Goal: Task Accomplishment & Management: Use online tool/utility

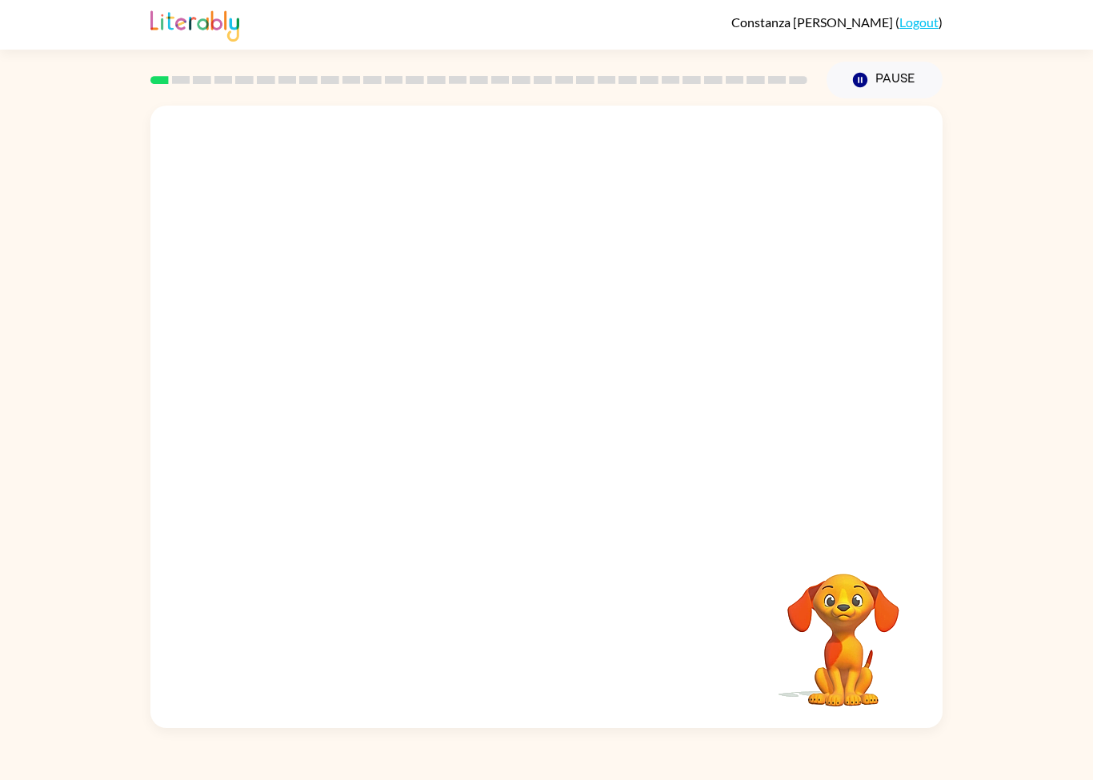
click at [808, 580] on video "Your browser must support playing .mp4 files to use Literably. Please try using…" at bounding box center [843, 629] width 160 height 160
click at [807, 580] on video "Your browser must support playing .mp4 files to use Literably. Please try using…" at bounding box center [843, 629] width 160 height 160
click at [535, 450] on button "button" at bounding box center [546, 425] width 102 height 58
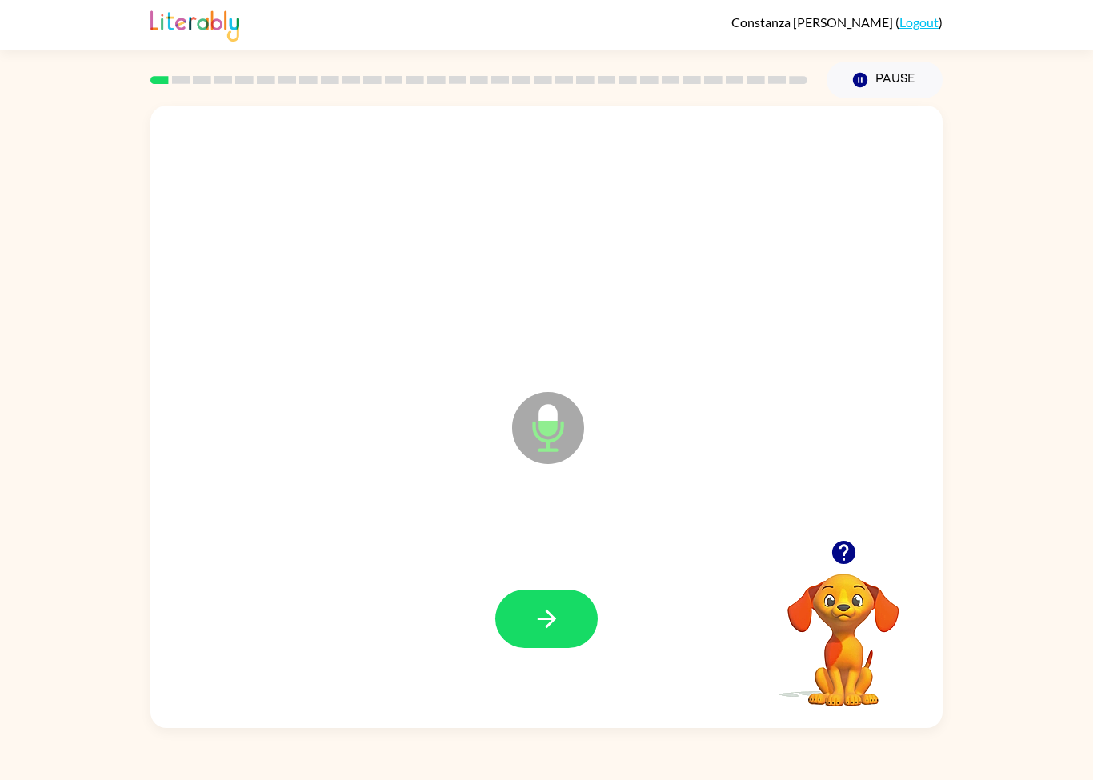
click at [538, 606] on icon "button" at bounding box center [547, 619] width 28 height 28
click at [548, 625] on icon "button" at bounding box center [546, 619] width 18 height 18
click at [547, 602] on button "button" at bounding box center [546, 619] width 102 height 58
click at [522, 611] on button "button" at bounding box center [546, 619] width 102 height 58
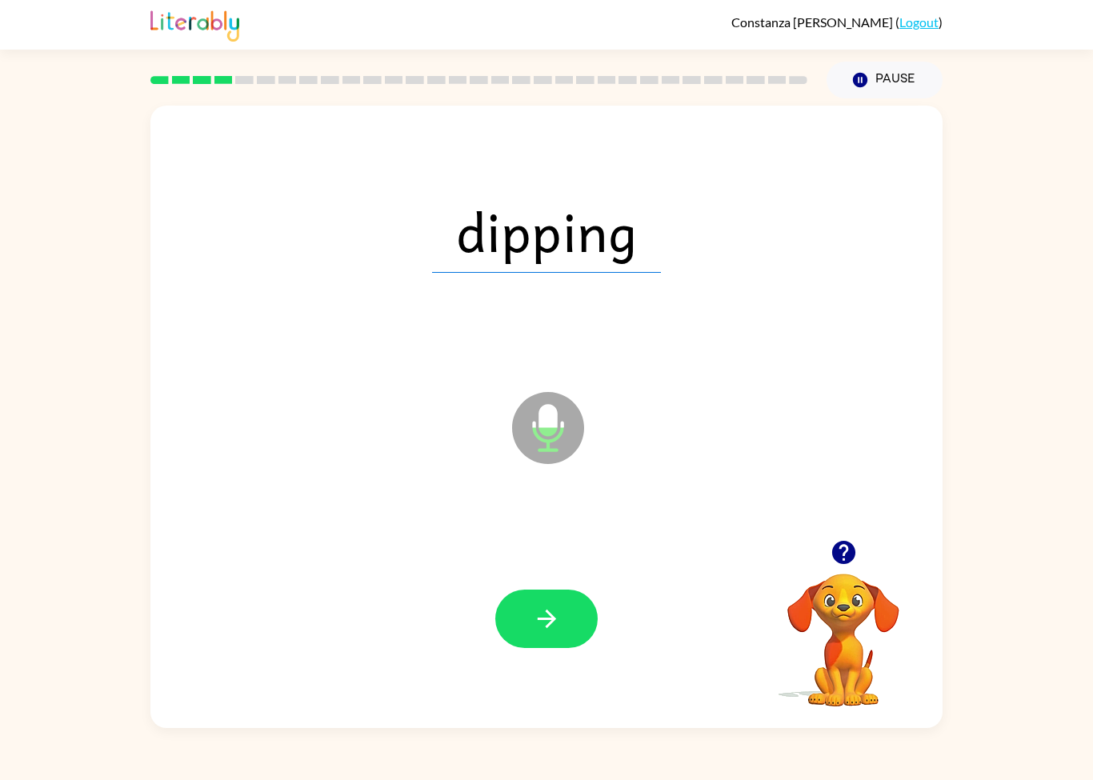
click at [551, 614] on icon "button" at bounding box center [547, 619] width 28 height 28
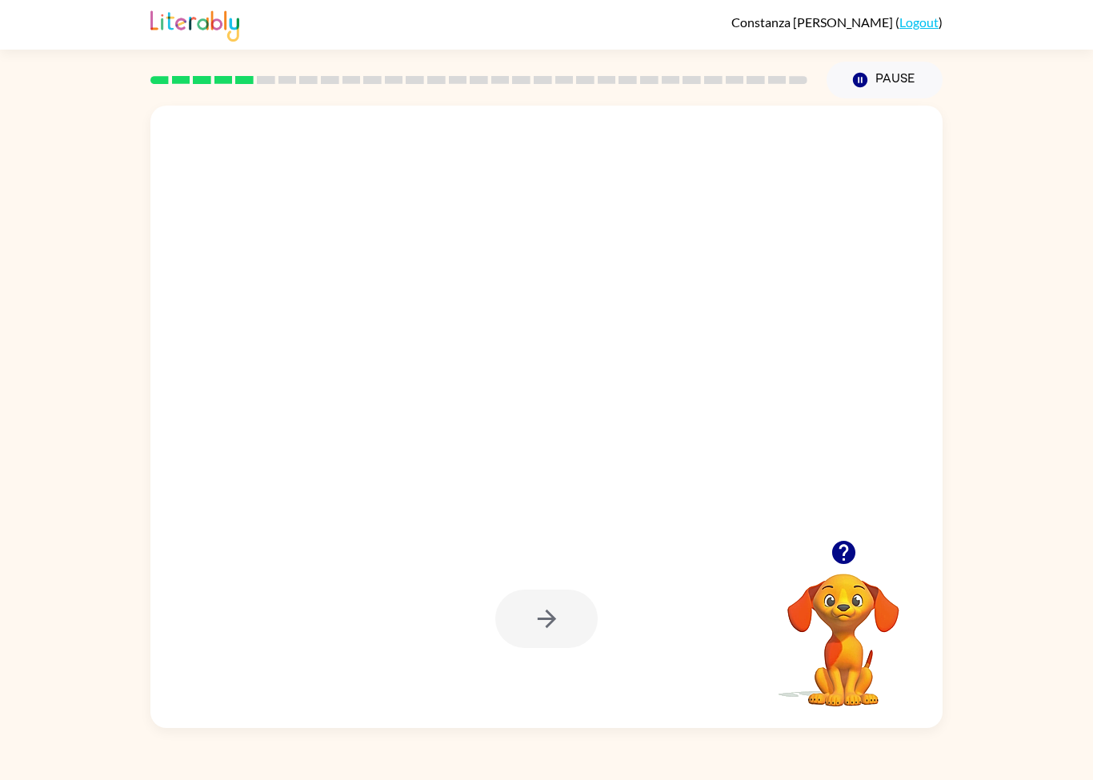
click at [837, 554] on icon "button" at bounding box center [842, 552] width 23 height 23
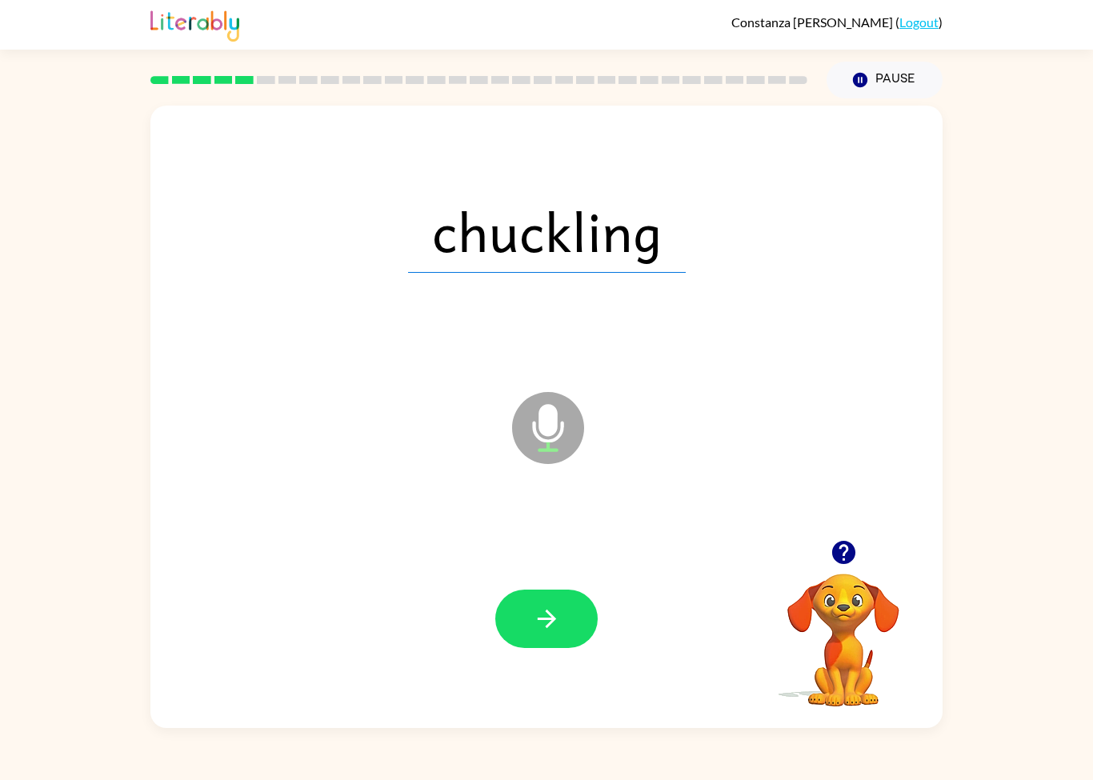
click at [559, 619] on icon "button" at bounding box center [547, 619] width 28 height 28
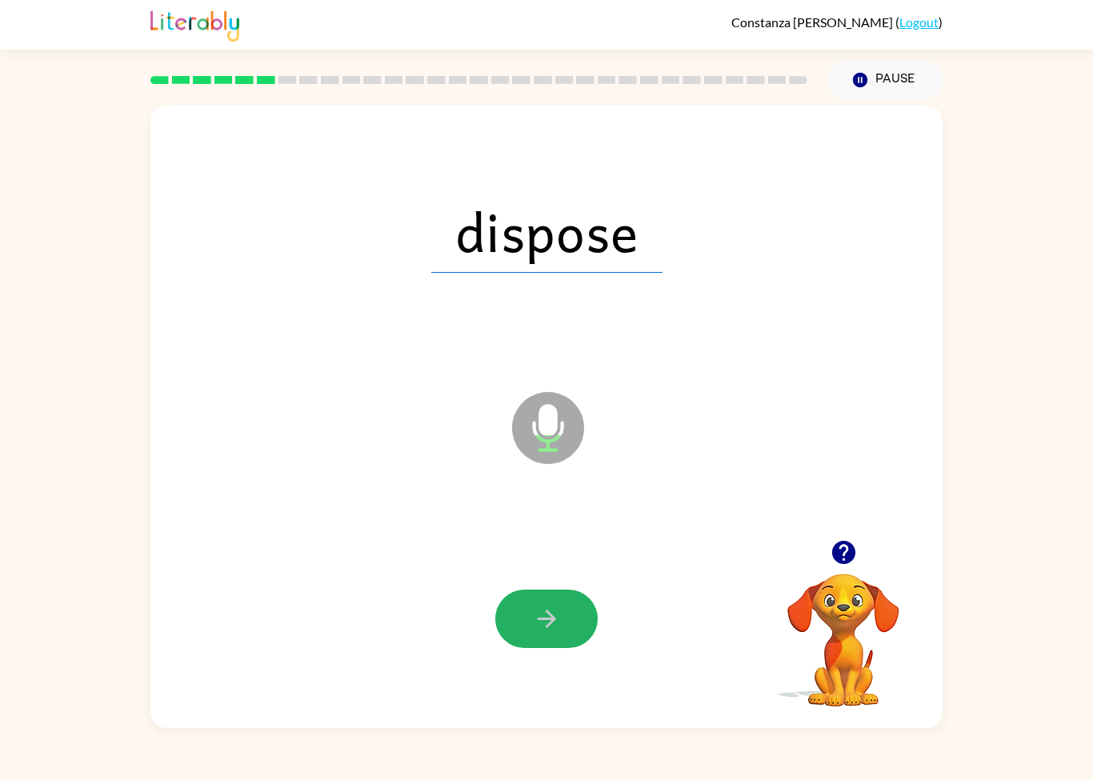
click at [547, 623] on icon "button" at bounding box center [547, 619] width 28 height 28
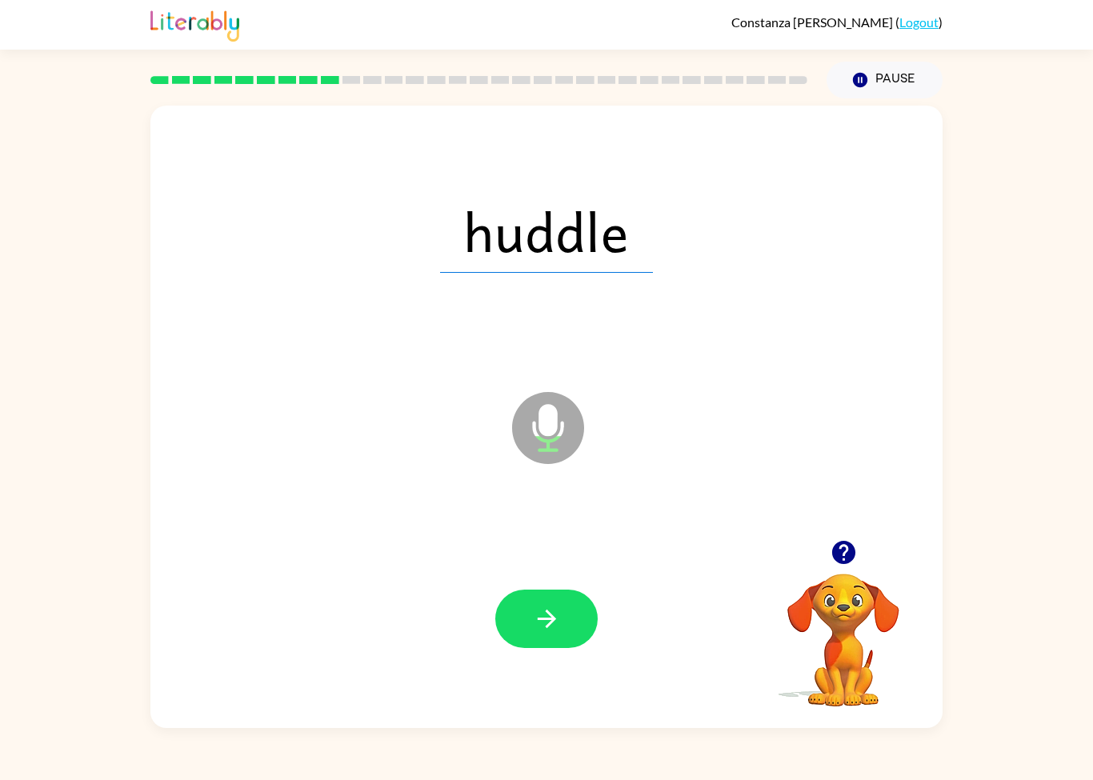
click at [556, 608] on icon "button" at bounding box center [547, 619] width 28 height 28
click at [923, 14] on link "Logout" at bounding box center [918, 21] width 39 height 15
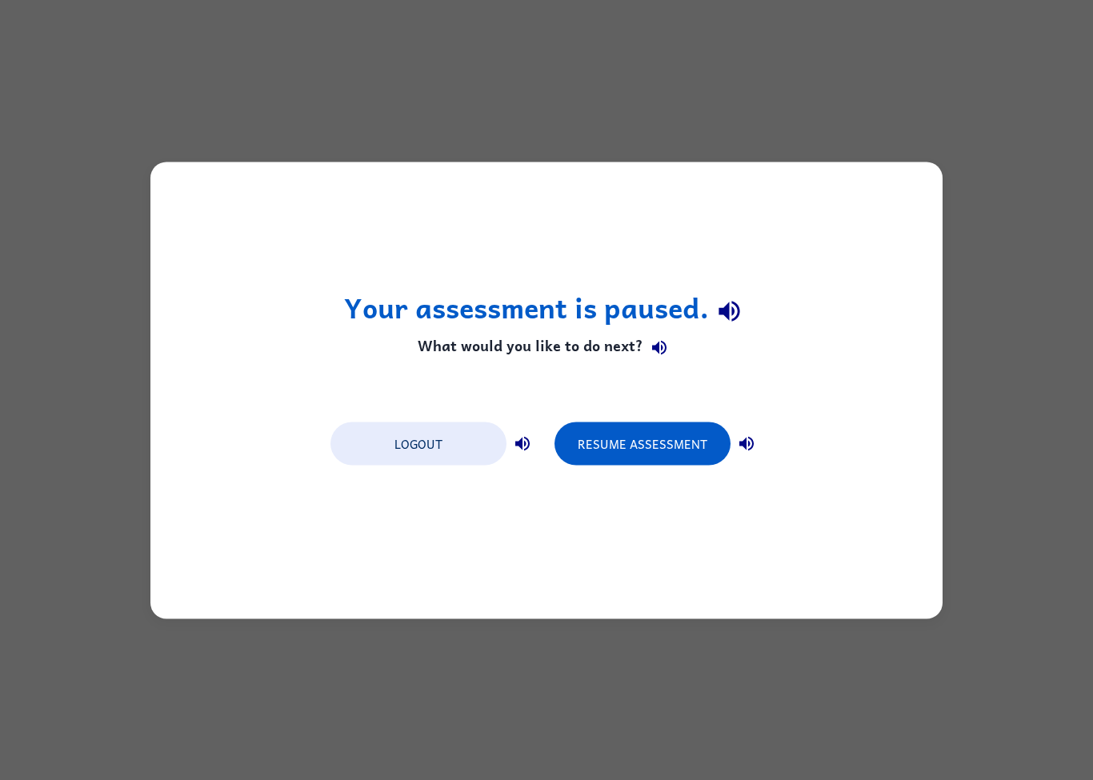
click at [626, 450] on button "Resume Assessment" at bounding box center [642, 443] width 176 height 43
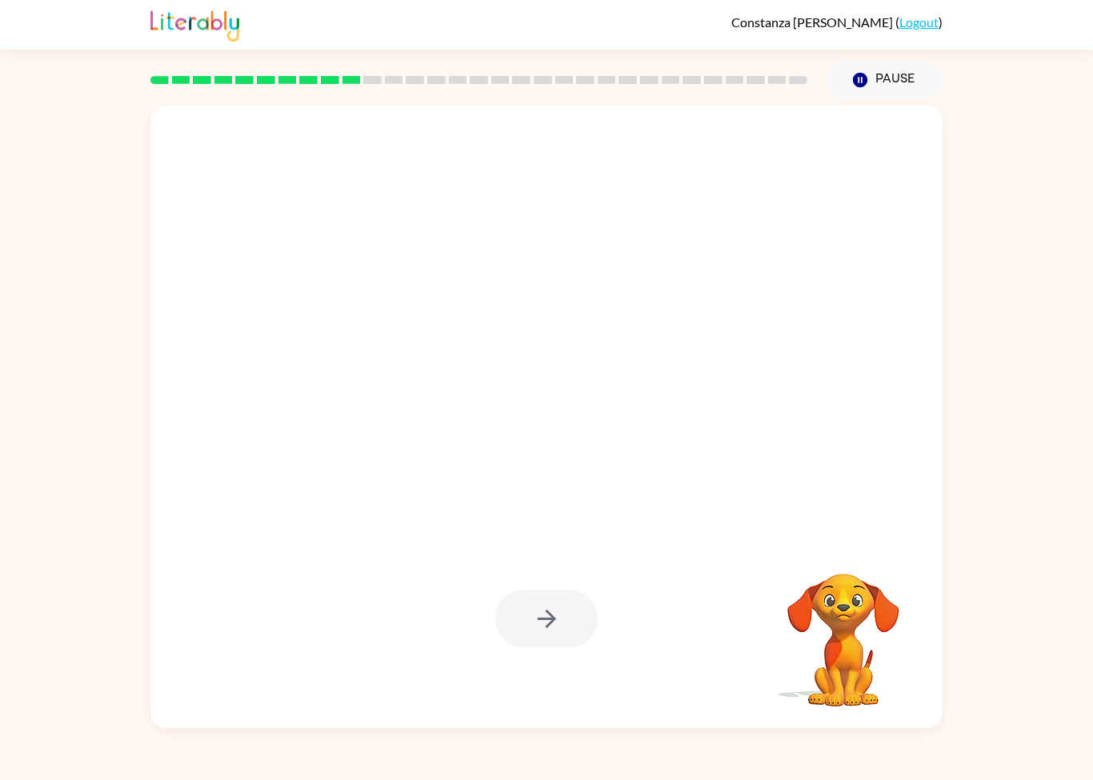
click at [909, 7] on div "Constanza Gonzalez-Ramon ( Logout )" at bounding box center [546, 25] width 792 height 50
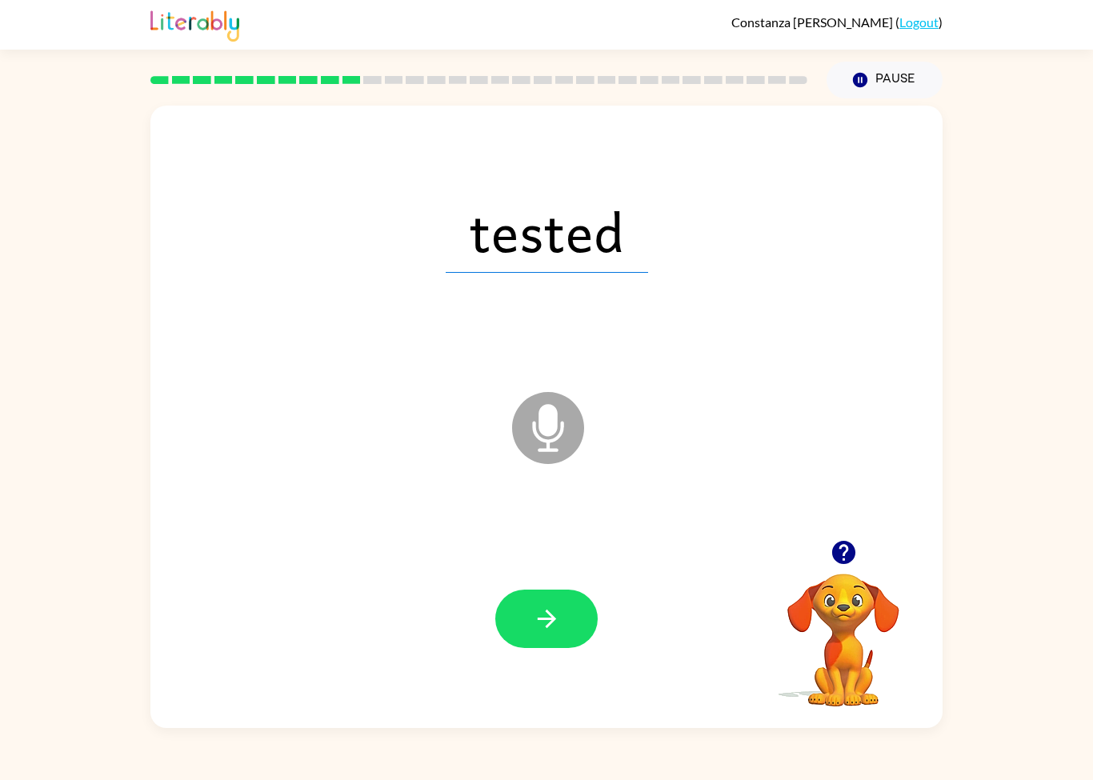
click at [910, 21] on link "Logout" at bounding box center [918, 21] width 39 height 15
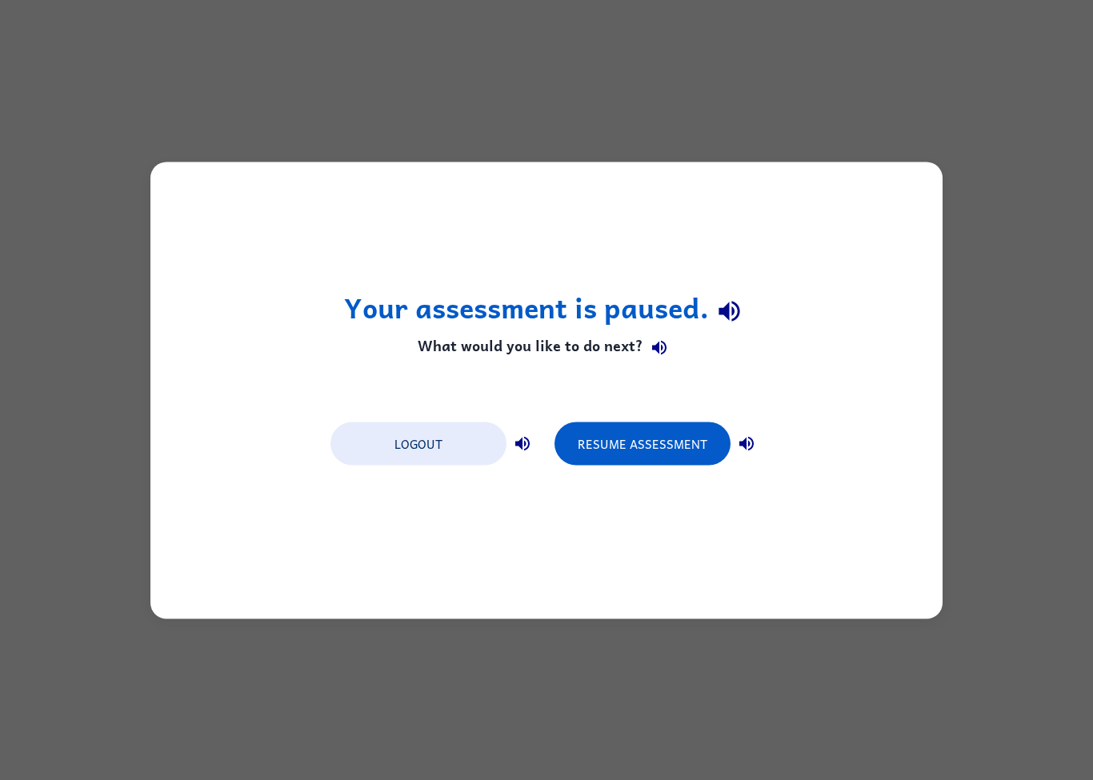
click at [401, 447] on button "Logout" at bounding box center [418, 443] width 176 height 43
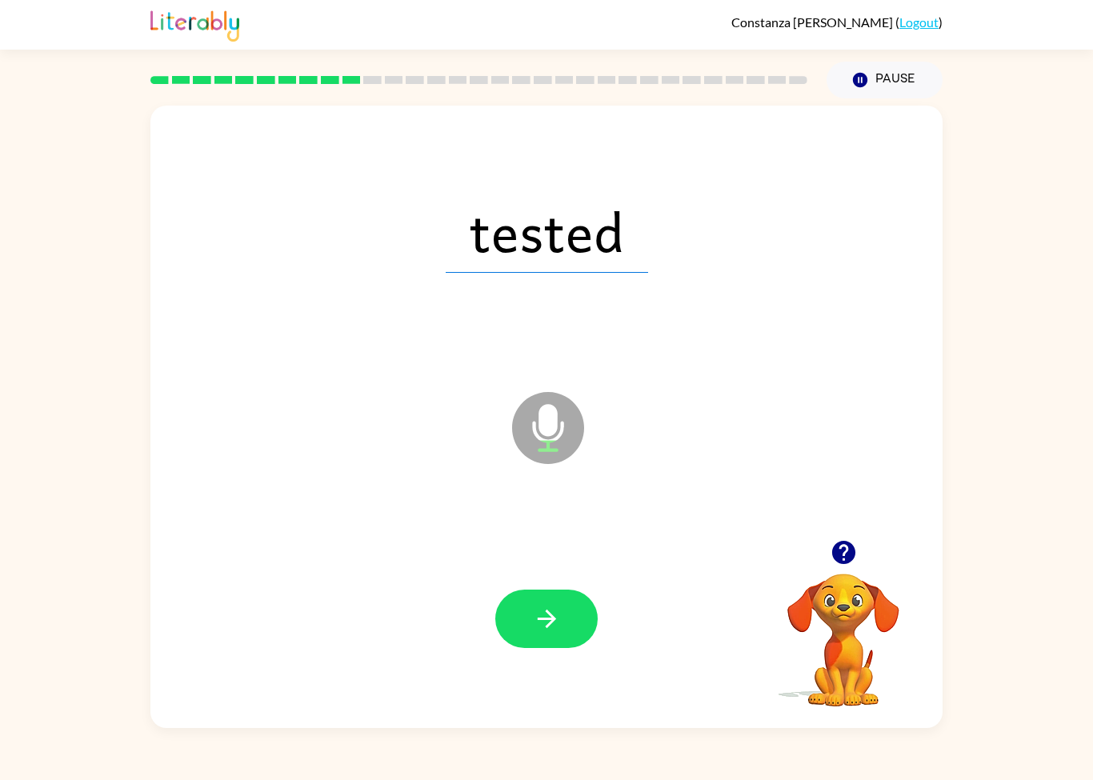
click at [549, 610] on icon "button" at bounding box center [547, 619] width 28 height 28
click at [558, 619] on icon "button" at bounding box center [547, 619] width 28 height 28
click at [558, 620] on icon "button" at bounding box center [547, 619] width 28 height 28
click at [567, 648] on button "button" at bounding box center [546, 619] width 102 height 58
click at [558, 608] on icon "button" at bounding box center [547, 619] width 28 height 28
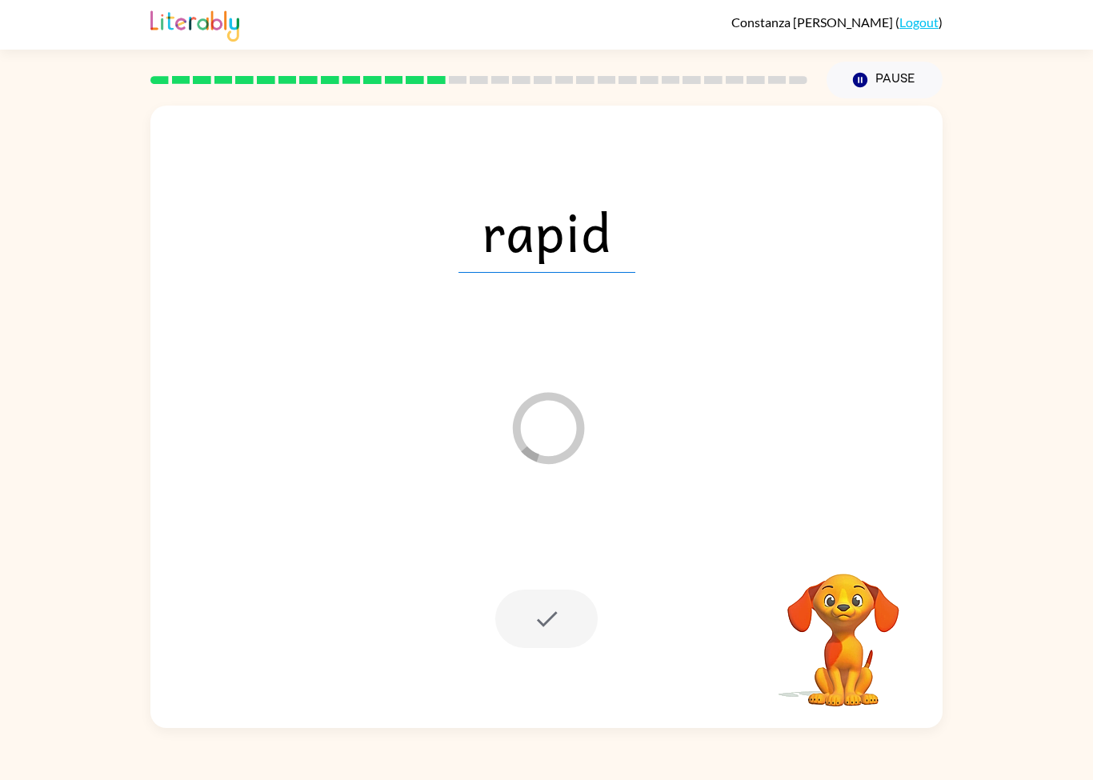
click at [860, 79] on icon "button" at bounding box center [860, 80] width 14 height 14
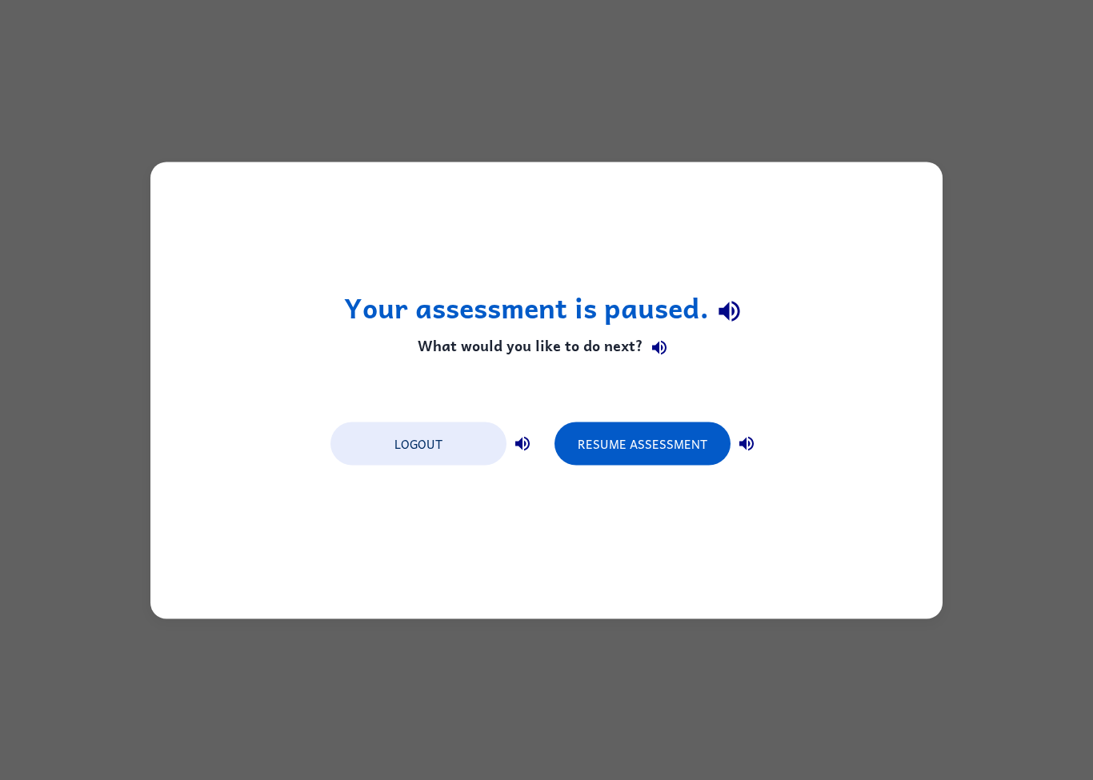
click at [762, 689] on div "Your assessment is paused. What would you like to do next? Logout Resume Assess…" at bounding box center [546, 390] width 1093 height 780
click at [686, 453] on button "Resume Assessment" at bounding box center [642, 443] width 176 height 43
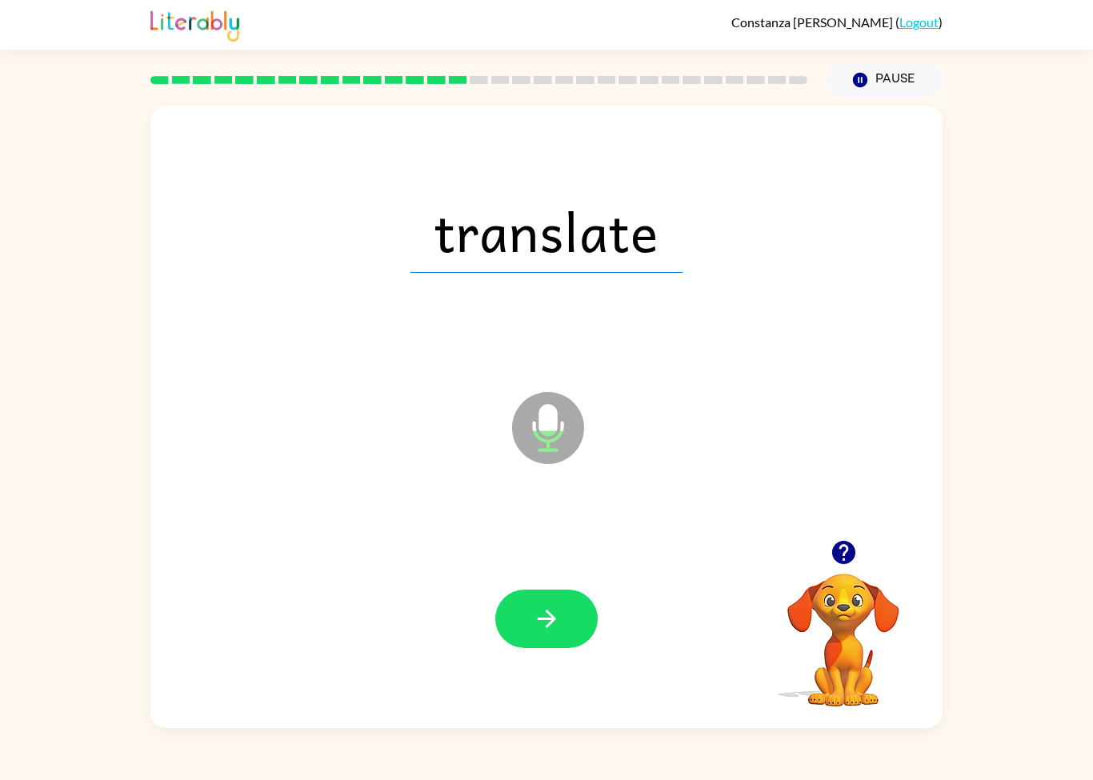
click at [566, 626] on button "button" at bounding box center [546, 619] width 102 height 58
click at [541, 600] on button "button" at bounding box center [546, 619] width 102 height 58
click at [562, 638] on button "button" at bounding box center [546, 619] width 102 height 58
click at [579, 637] on button "button" at bounding box center [546, 619] width 102 height 58
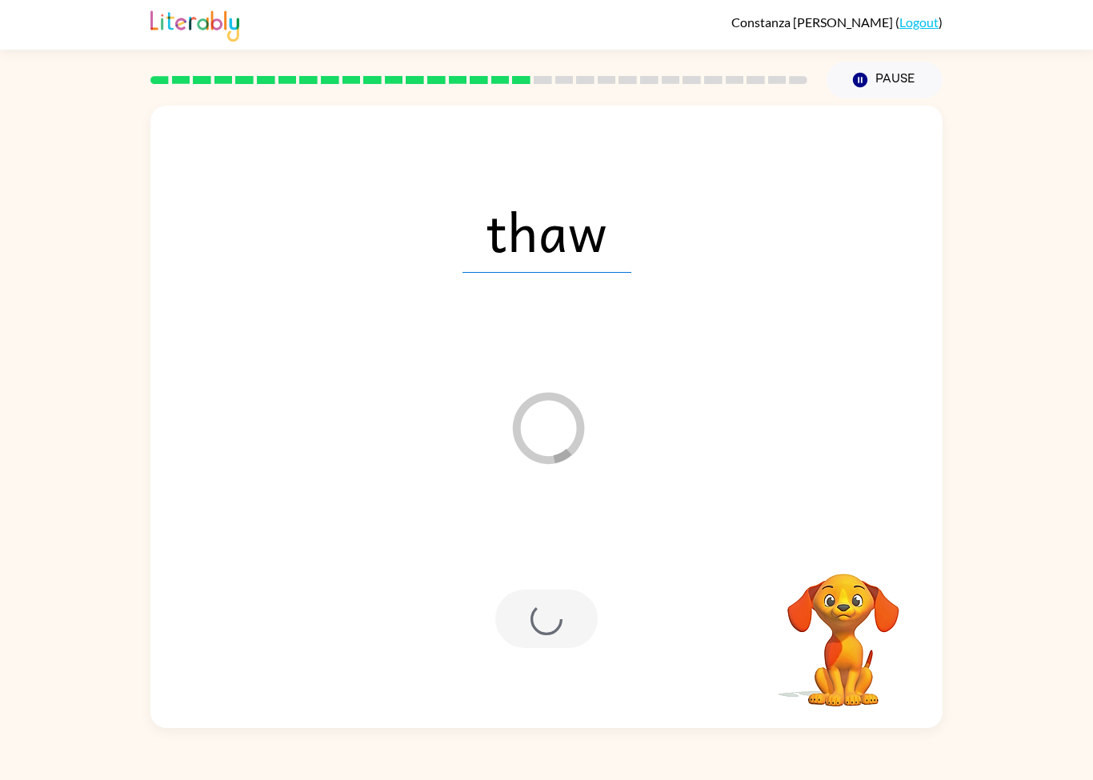
click at [562, 590] on div at bounding box center [546, 619] width 760 height 186
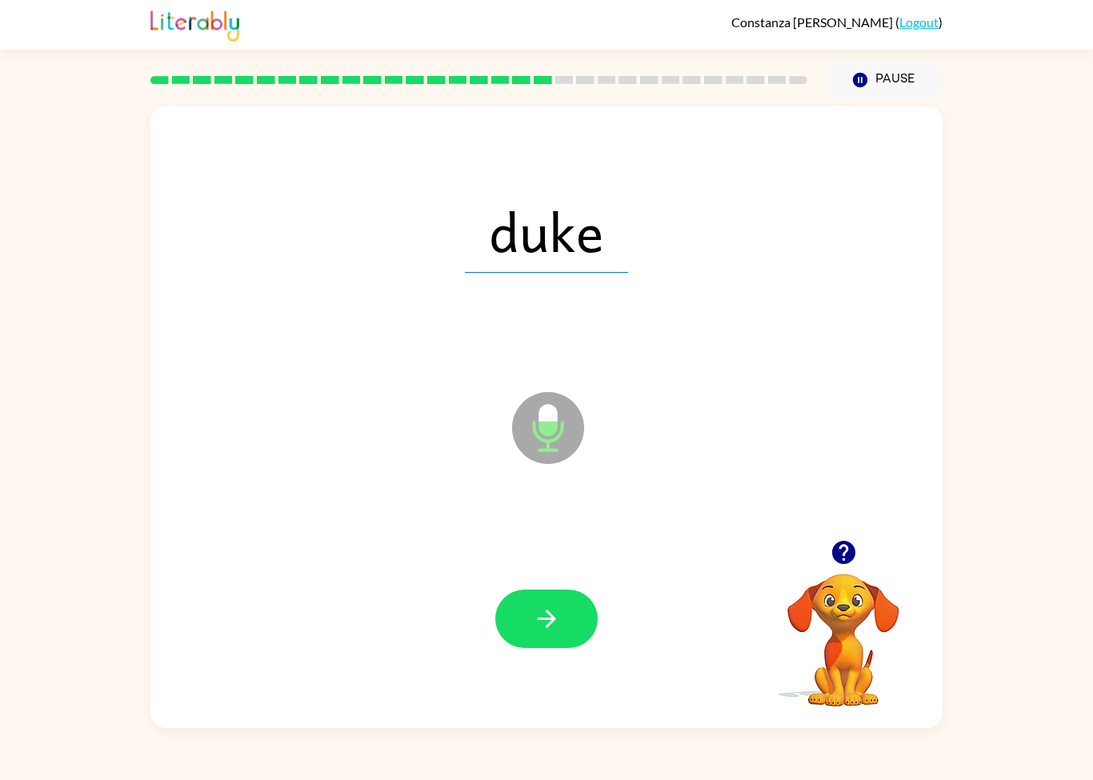
click at [573, 634] on button "button" at bounding box center [546, 619] width 102 height 58
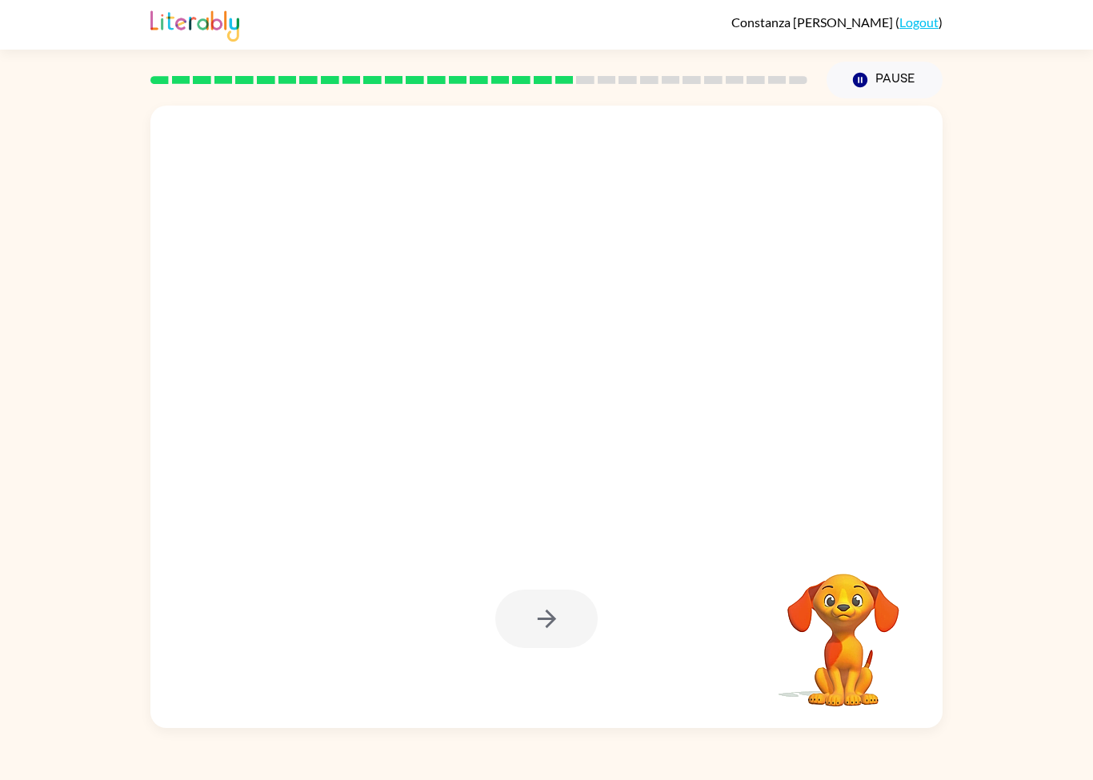
click at [879, 77] on button "Pause Pause" at bounding box center [884, 80] width 116 height 37
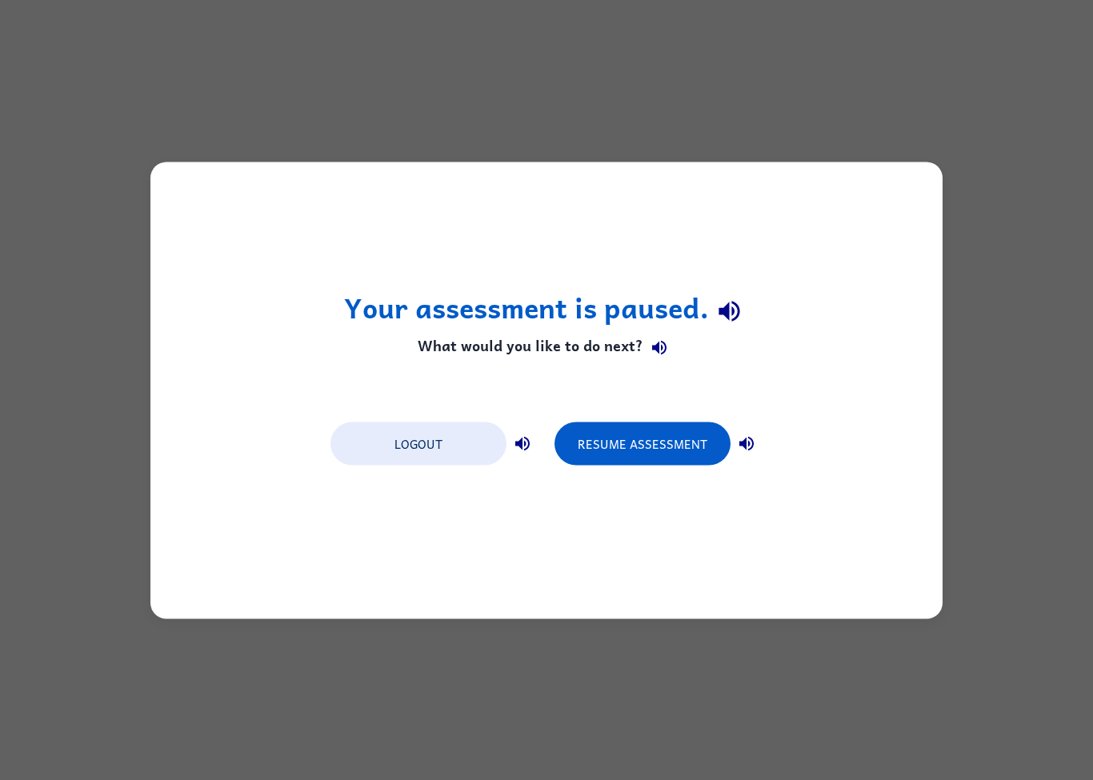
click at [669, 475] on div "Your assessment is paused. What would you like to do next? Logout Resume Assess…" at bounding box center [546, 390] width 792 height 457
click at [691, 462] on button "Resume Assessment" at bounding box center [642, 443] width 176 height 43
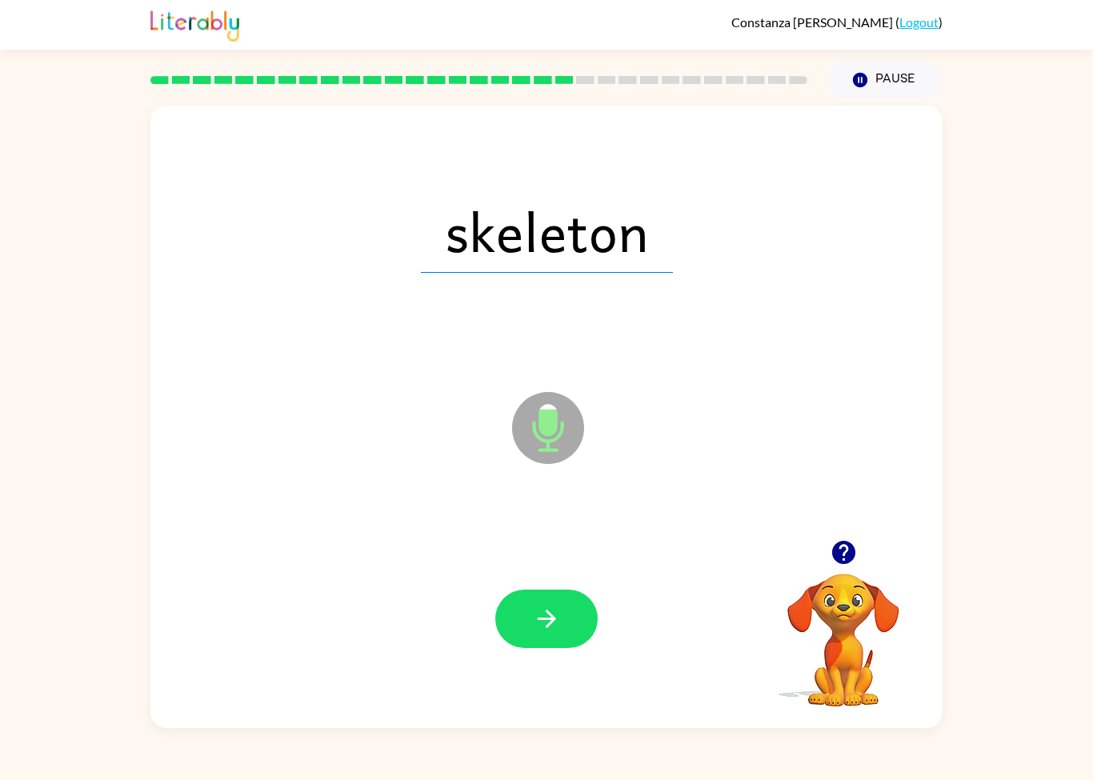
click at [535, 609] on icon "button" at bounding box center [547, 619] width 28 height 28
click at [564, 638] on button "button" at bounding box center [546, 619] width 102 height 58
click at [557, 619] on icon "button" at bounding box center [547, 619] width 28 height 28
click at [555, 624] on icon "button" at bounding box center [547, 619] width 28 height 28
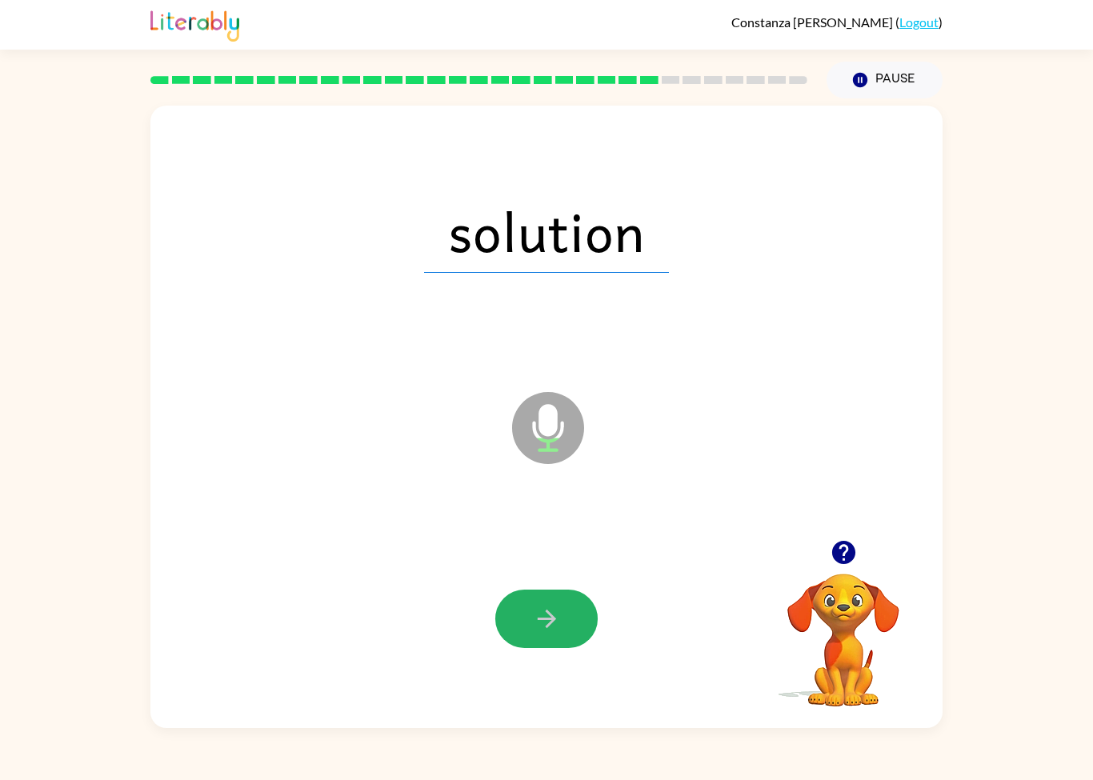
click at [564, 626] on button "button" at bounding box center [546, 619] width 102 height 58
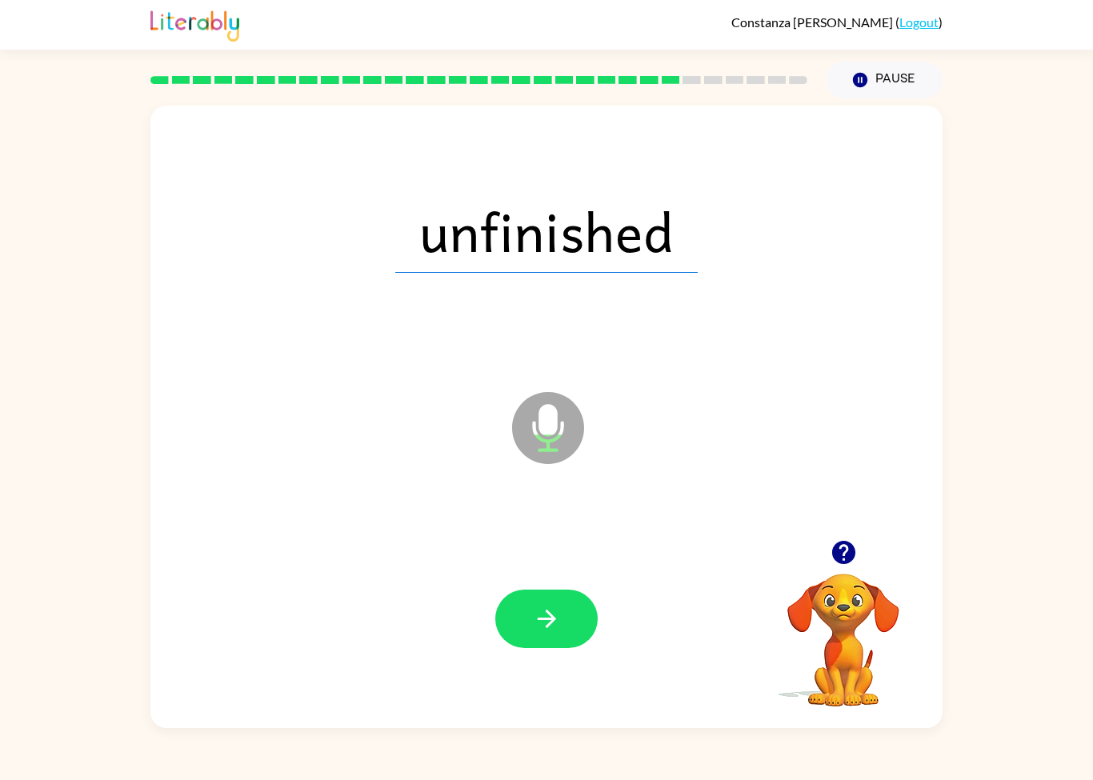
click at [538, 624] on icon "button" at bounding box center [547, 619] width 28 height 28
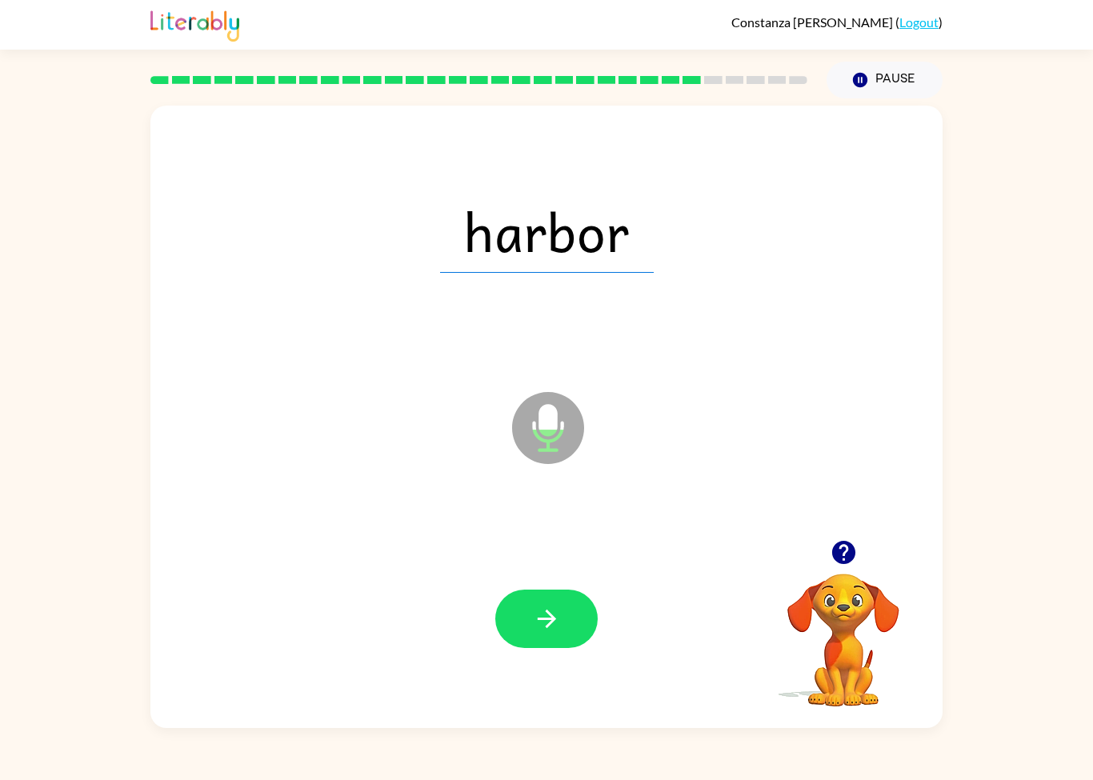
click at [549, 618] on icon "button" at bounding box center [547, 619] width 28 height 28
click at [562, 648] on button "button" at bounding box center [546, 619] width 102 height 58
click at [549, 640] on button "button" at bounding box center [546, 619] width 102 height 58
click at [564, 607] on button "button" at bounding box center [546, 619] width 102 height 58
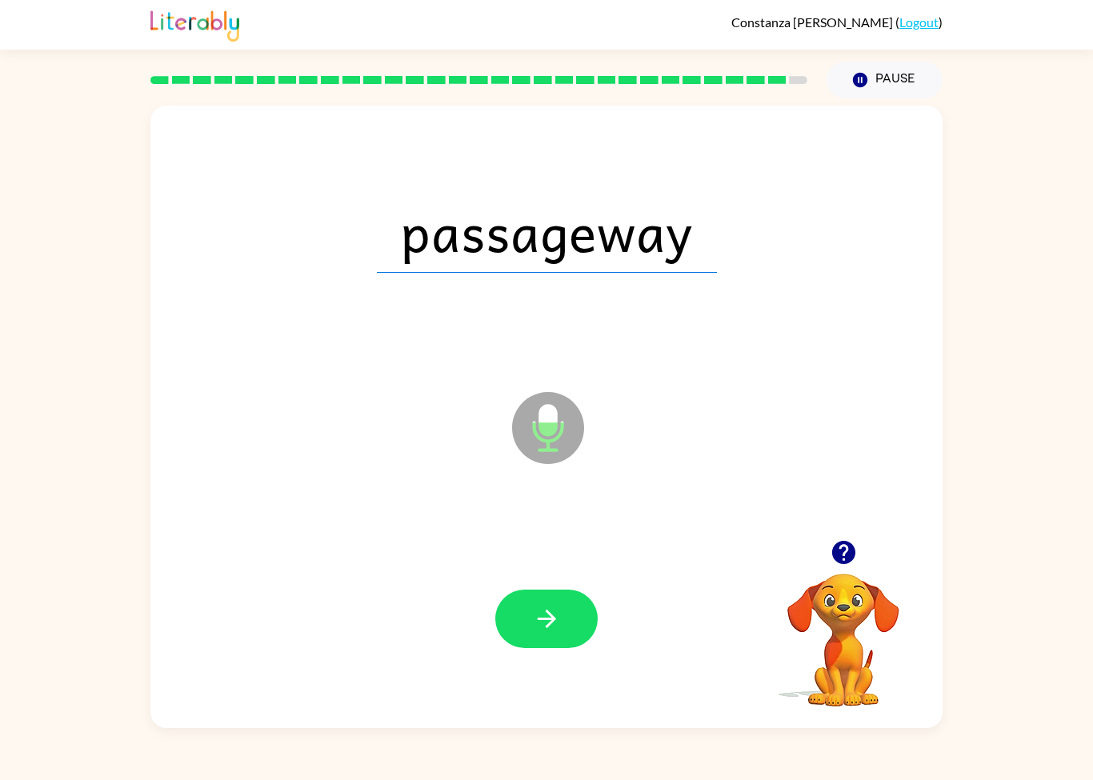
click at [550, 611] on icon "button" at bounding box center [547, 619] width 28 height 28
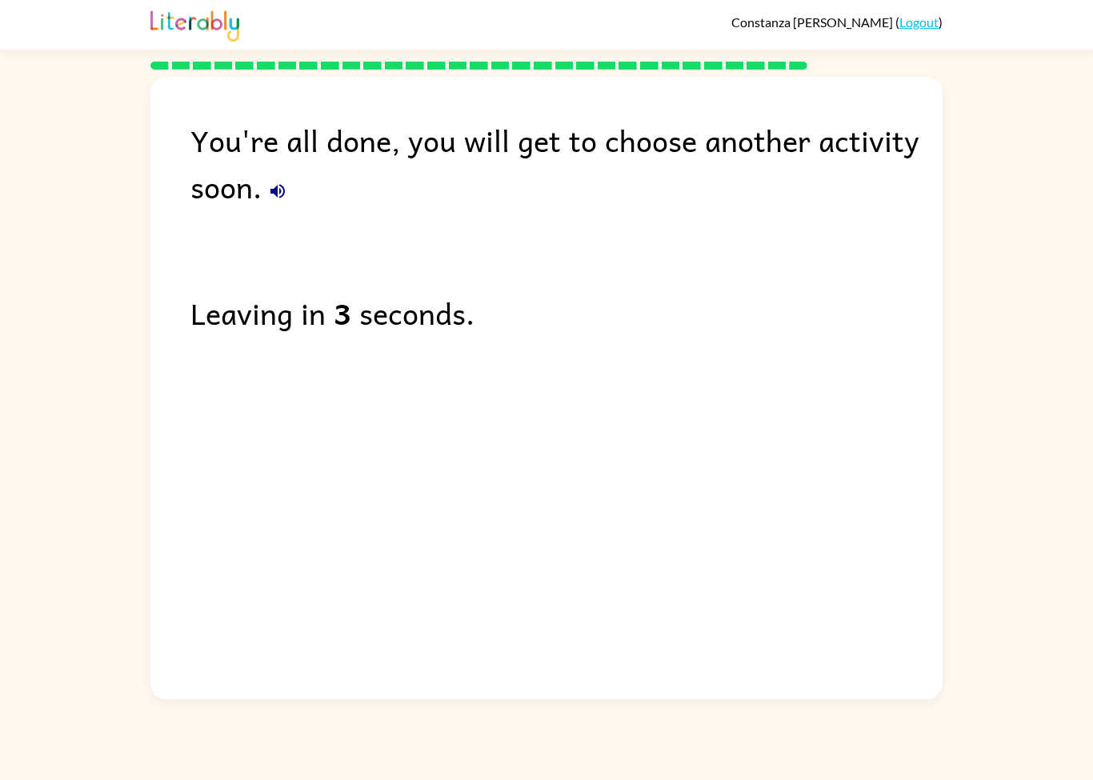
click at [7, 462] on div "You're all done, you will get to choose another activity soon. Leaving in 3 sec…" at bounding box center [546, 385] width 1093 height 630
